Goal: Find specific page/section: Find specific page/section

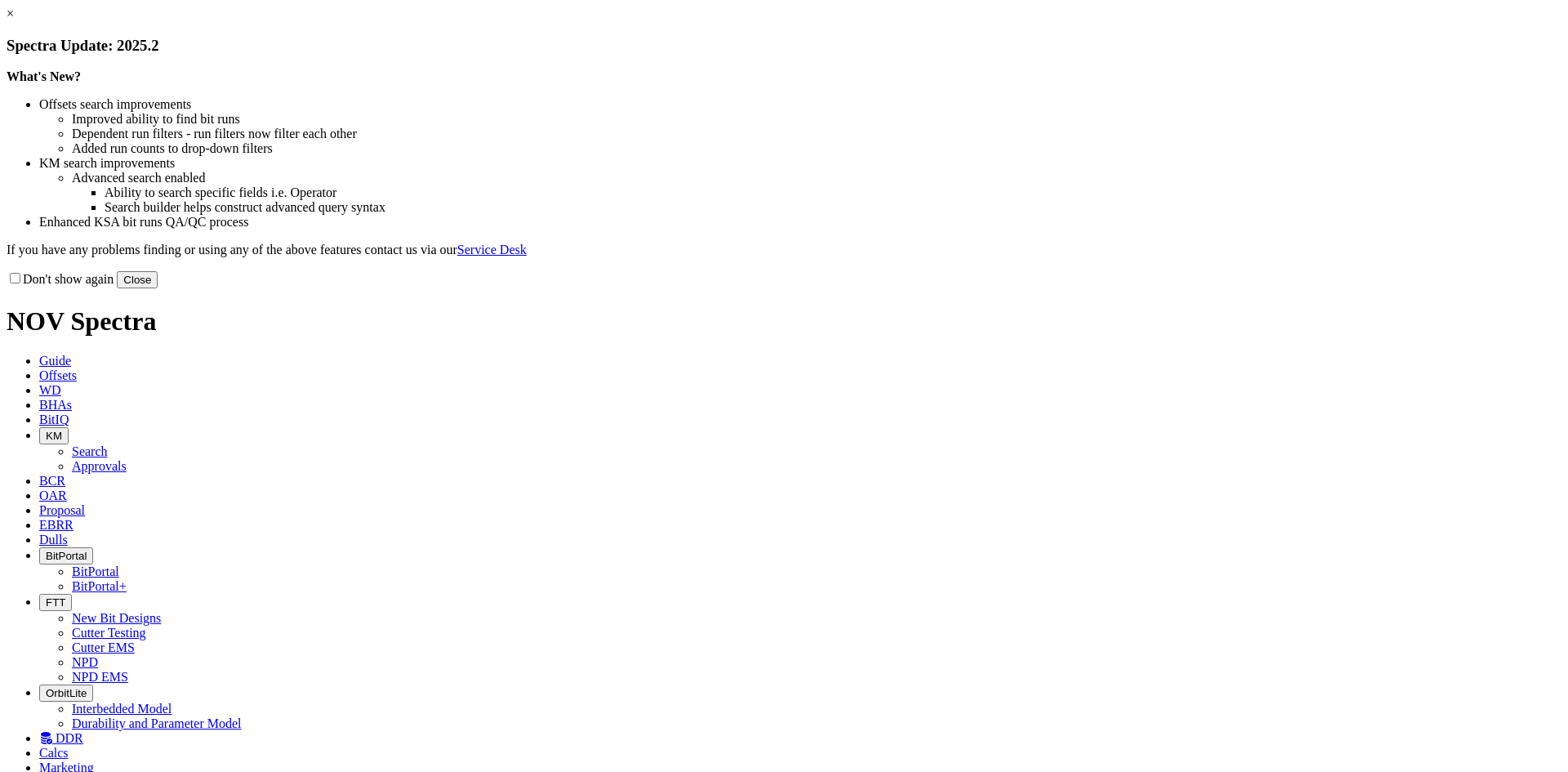
click at [158, 289] on button "Close" at bounding box center [137, 279] width 41 height 17
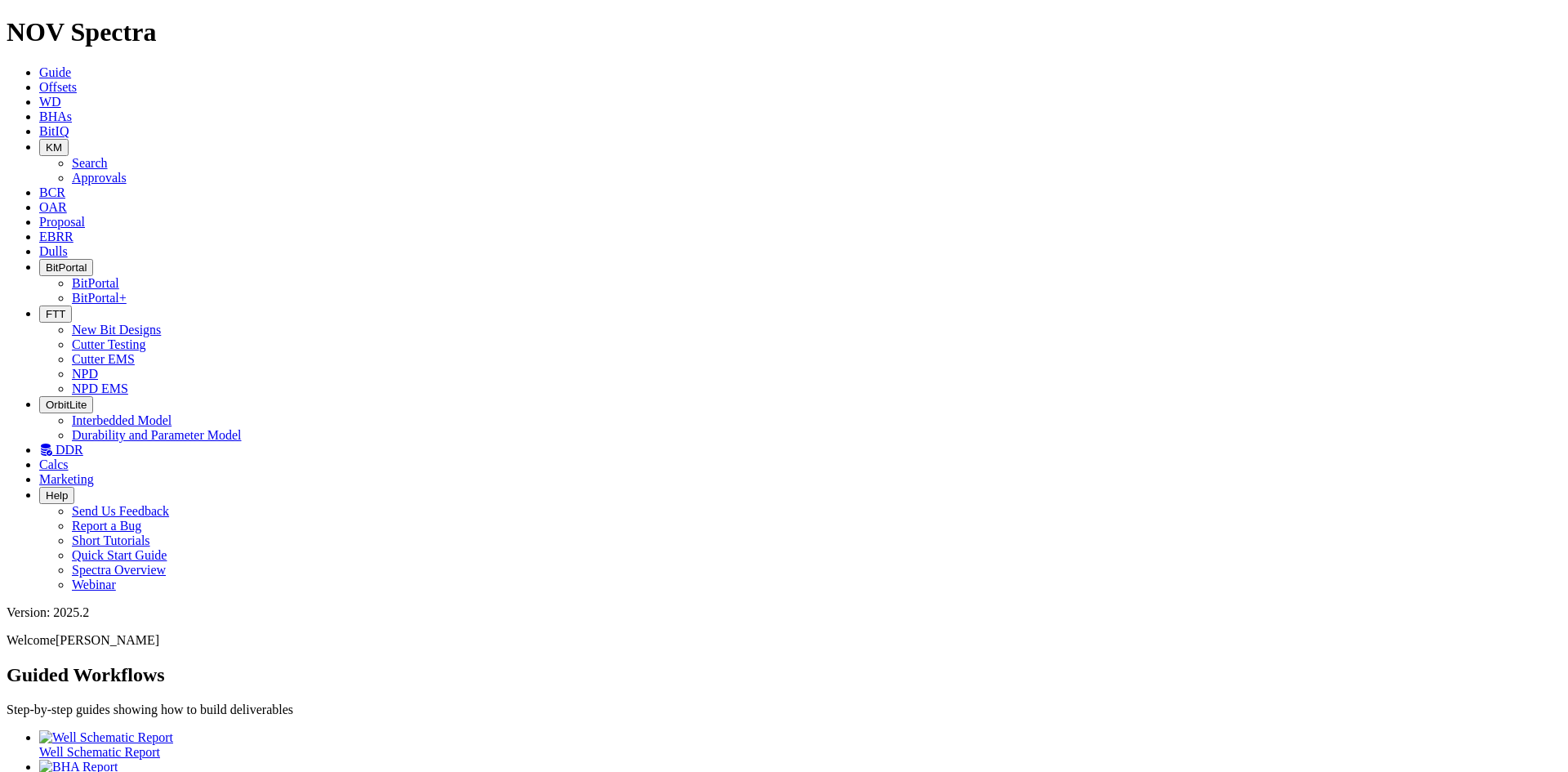
click at [69, 124] on span "BitIQ" at bounding box center [53, 131] width 29 height 14
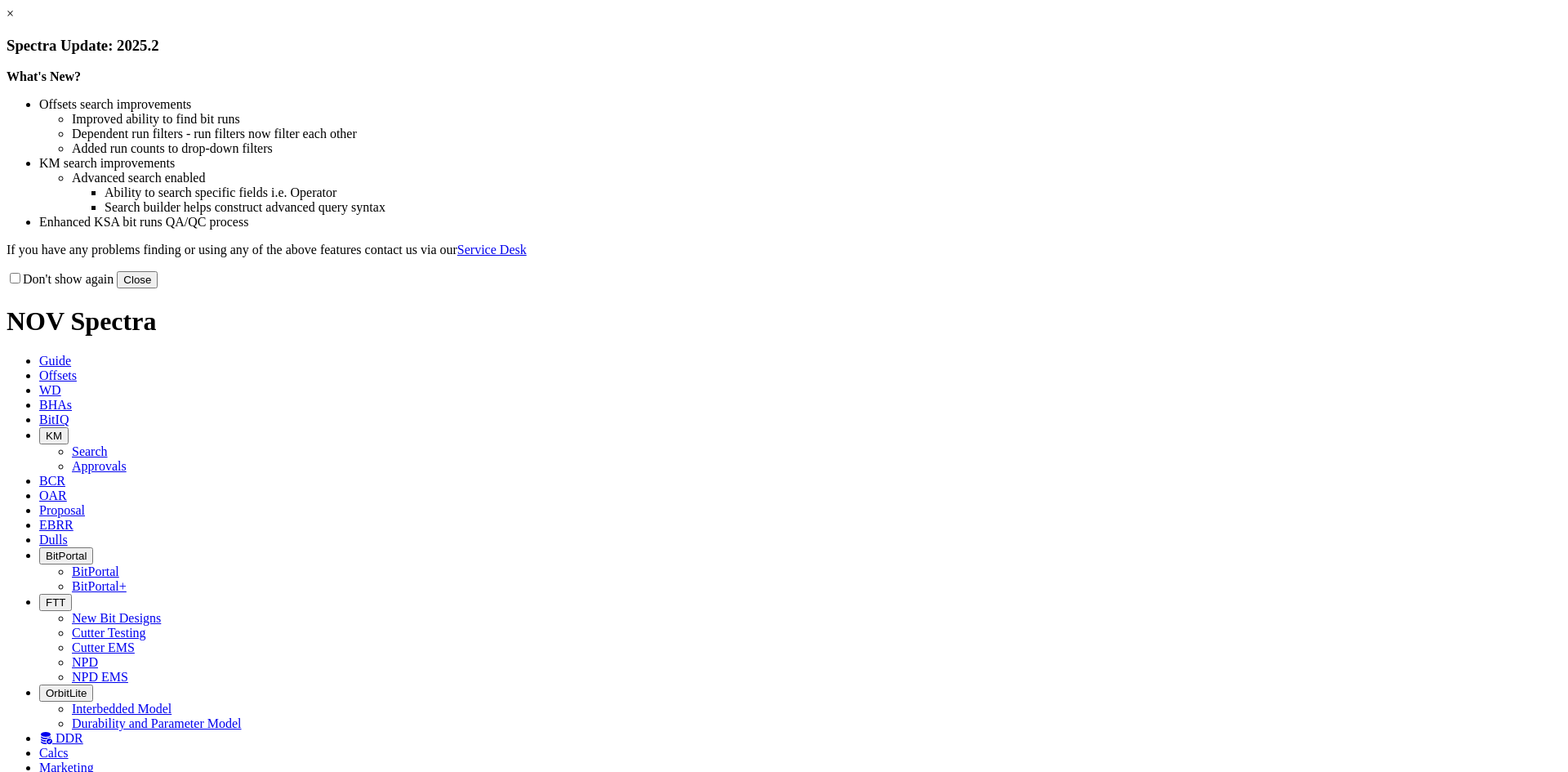
click at [158, 289] on button "Close" at bounding box center [137, 279] width 41 height 17
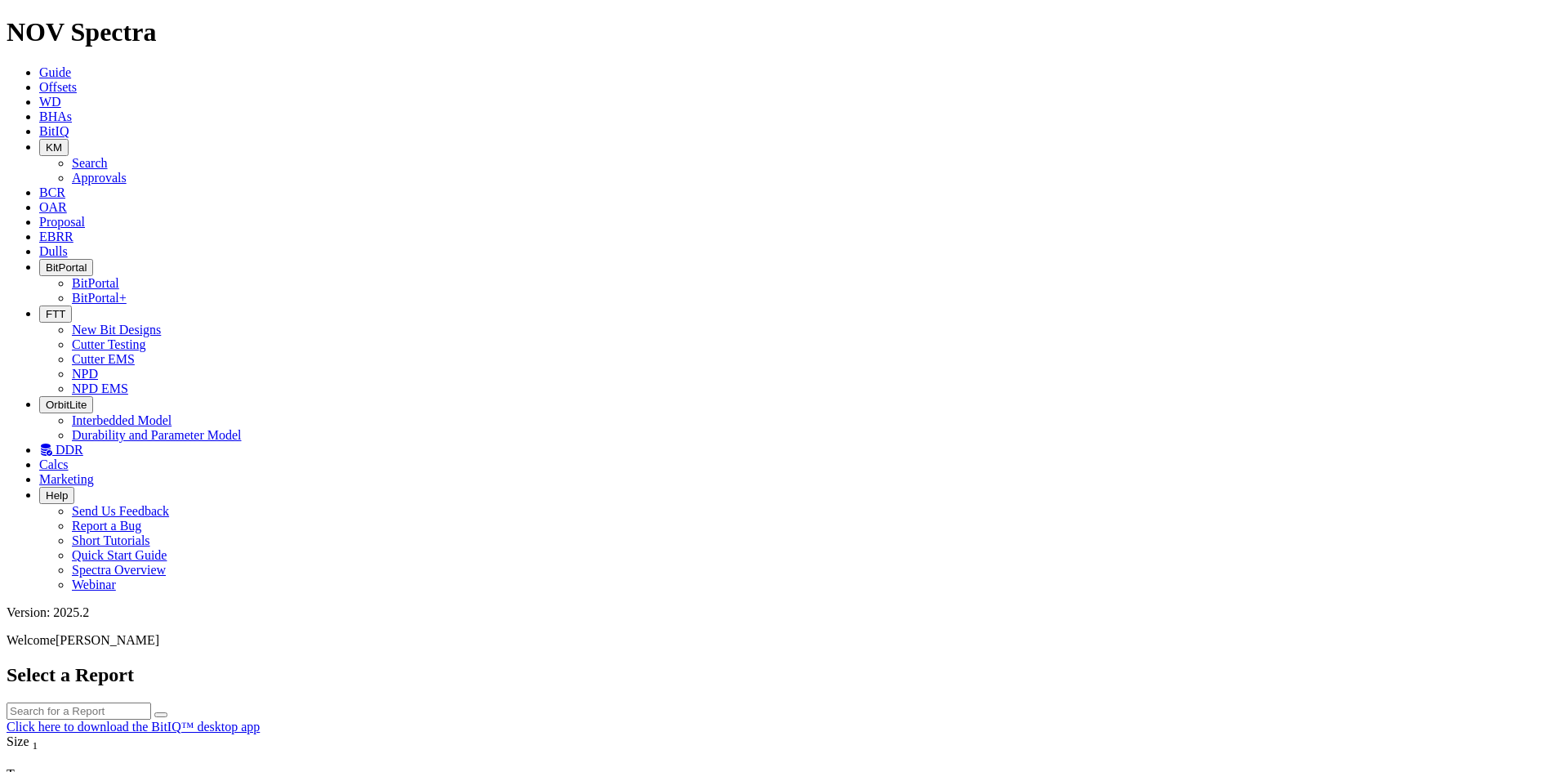
click at [62, 142] on span "KM" at bounding box center [54, 148] width 16 height 12
click at [127, 171] on link "Approvals" at bounding box center [99, 178] width 55 height 14
click at [62, 142] on span "KM" at bounding box center [54, 148] width 16 height 12
click at [108, 156] on link "Search" at bounding box center [89, 163] width 36 height 14
click at [167, 771] on button "button" at bounding box center [160, 779] width 13 height 5
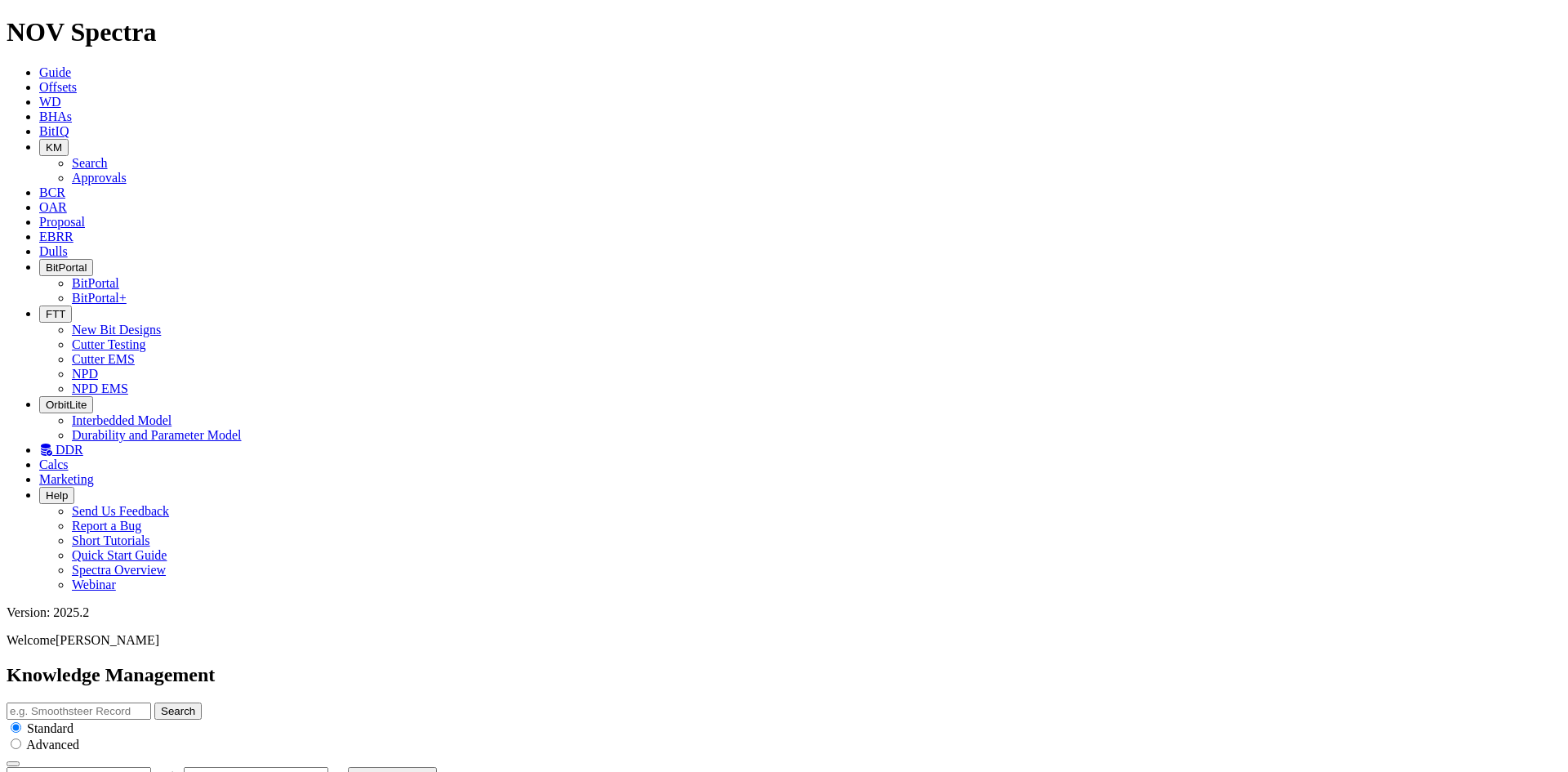
type input "8/25/25"
click at [39, 244] on icon at bounding box center [39, 251] width 0 height 14
click at [83, 443] on span "DDR" at bounding box center [69, 450] width 27 height 14
click at [73, 229] on span "EBRR" at bounding box center [56, 236] width 35 height 14
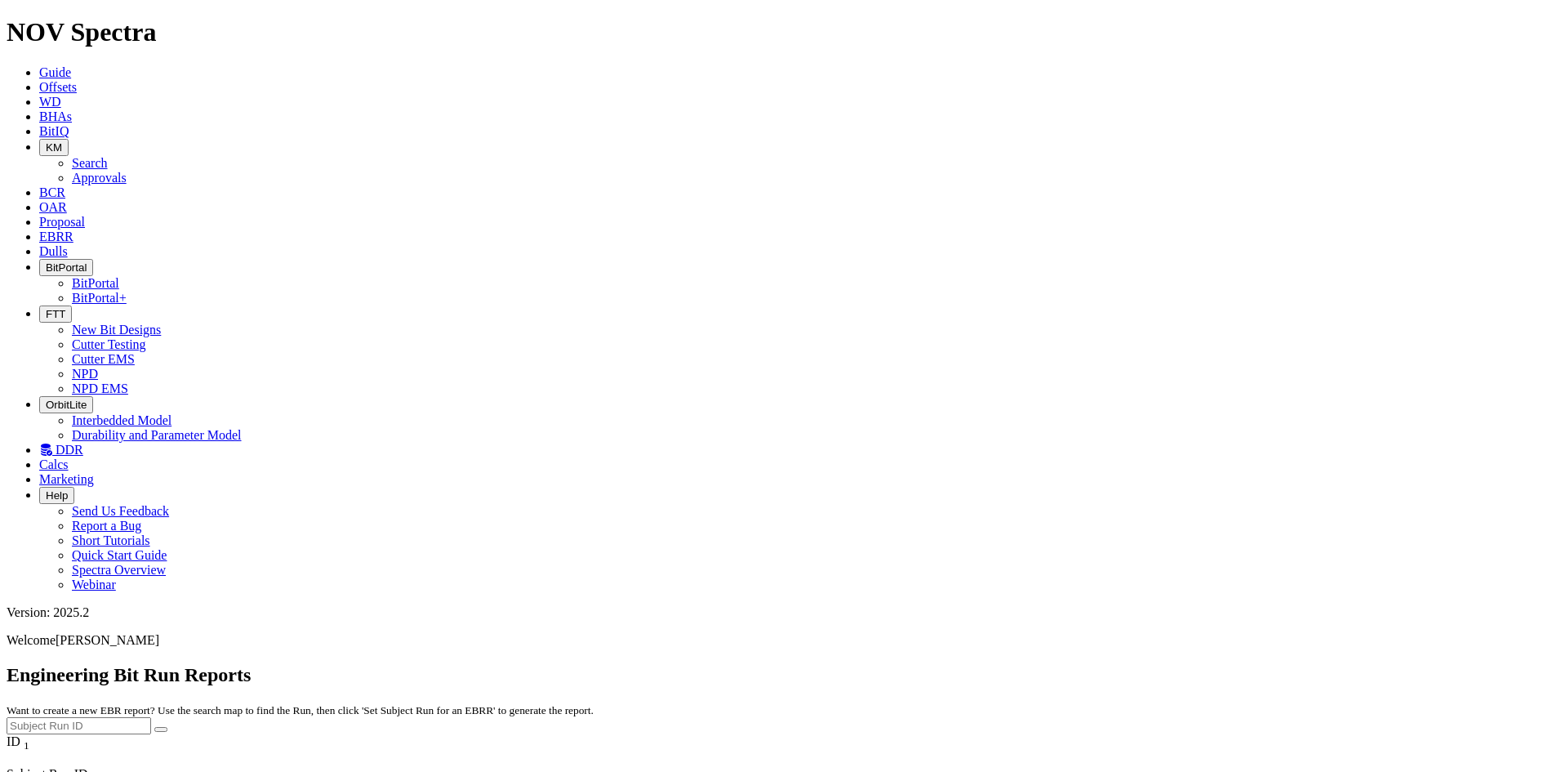
click at [85, 215] on span "Proposal" at bounding box center [62, 222] width 46 height 14
click at [67, 200] on span "OAR" at bounding box center [52, 207] width 27 height 14
